Goal: Find specific page/section: Find specific page/section

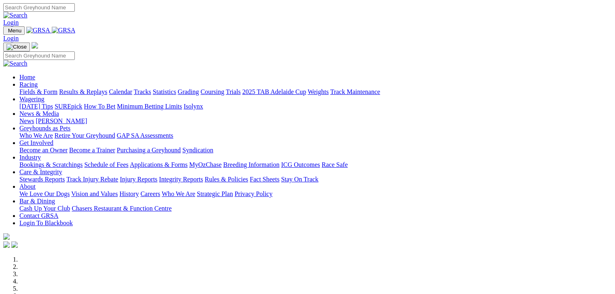
click at [27, 88] on link "Fields & Form" at bounding box center [38, 91] width 38 height 7
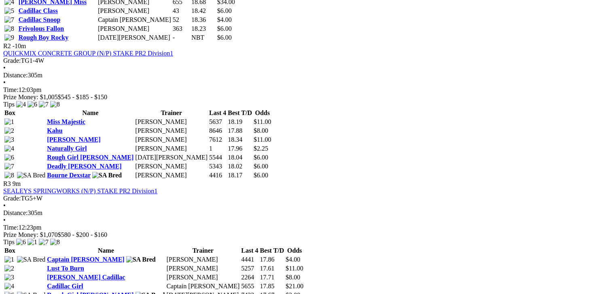
scroll to position [526, 0]
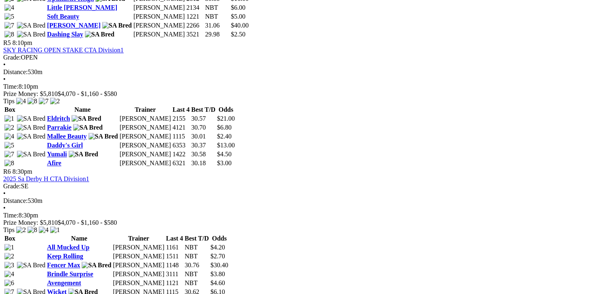
scroll to position [910, 0]
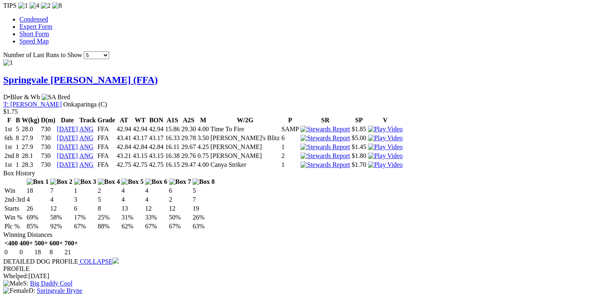
scroll to position [708, 0]
